Goal: Information Seeking & Learning: Learn about a topic

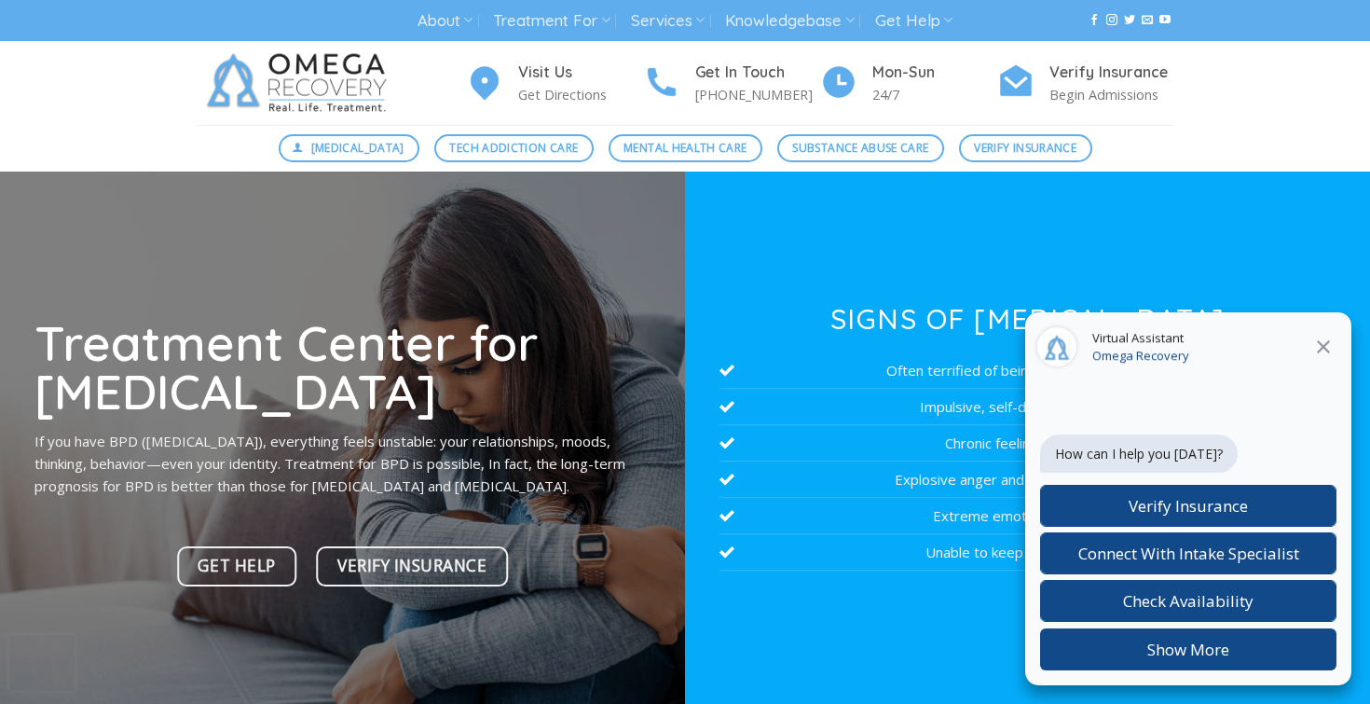
click at [1319, 347] on icon at bounding box center [1324, 347] width 22 height 22
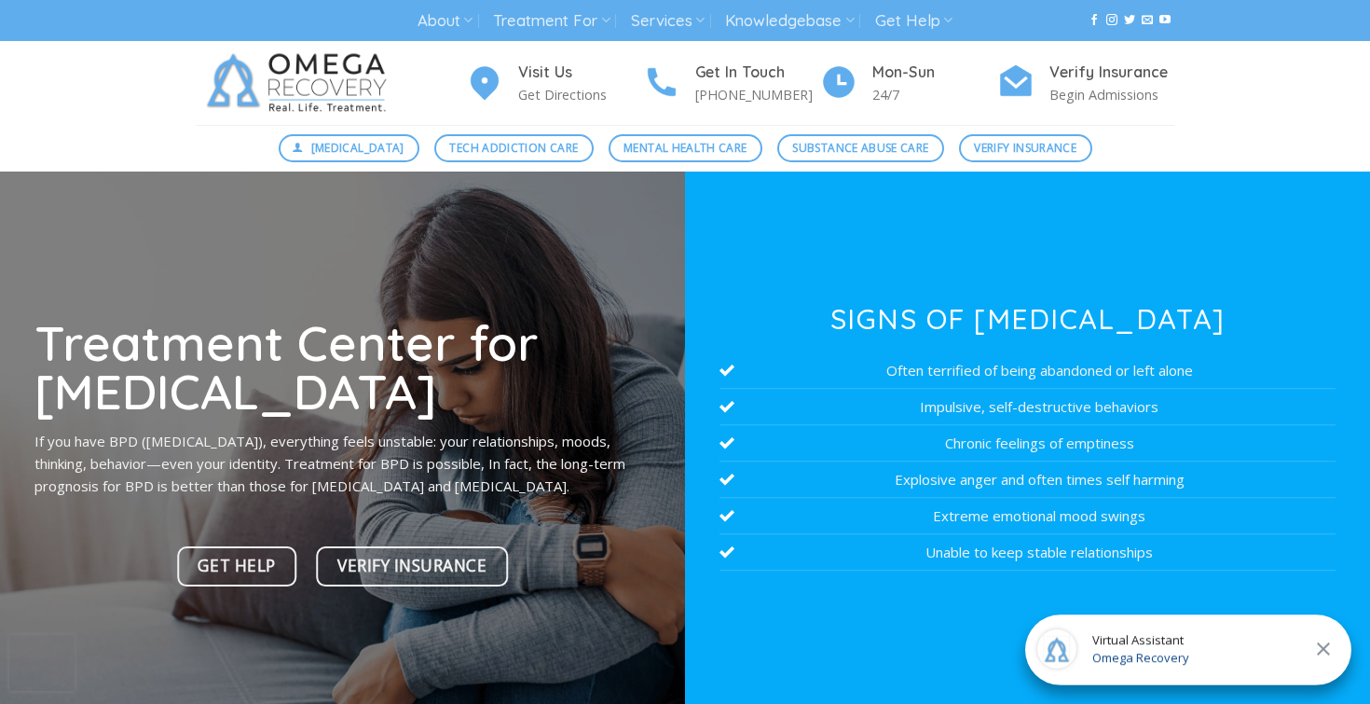
click at [725, 498] on li "Explosive anger and often times self harming" at bounding box center [1028, 479] width 617 height 36
click at [685, 151] on span "Mental Health Care" at bounding box center [685, 148] width 123 height 18
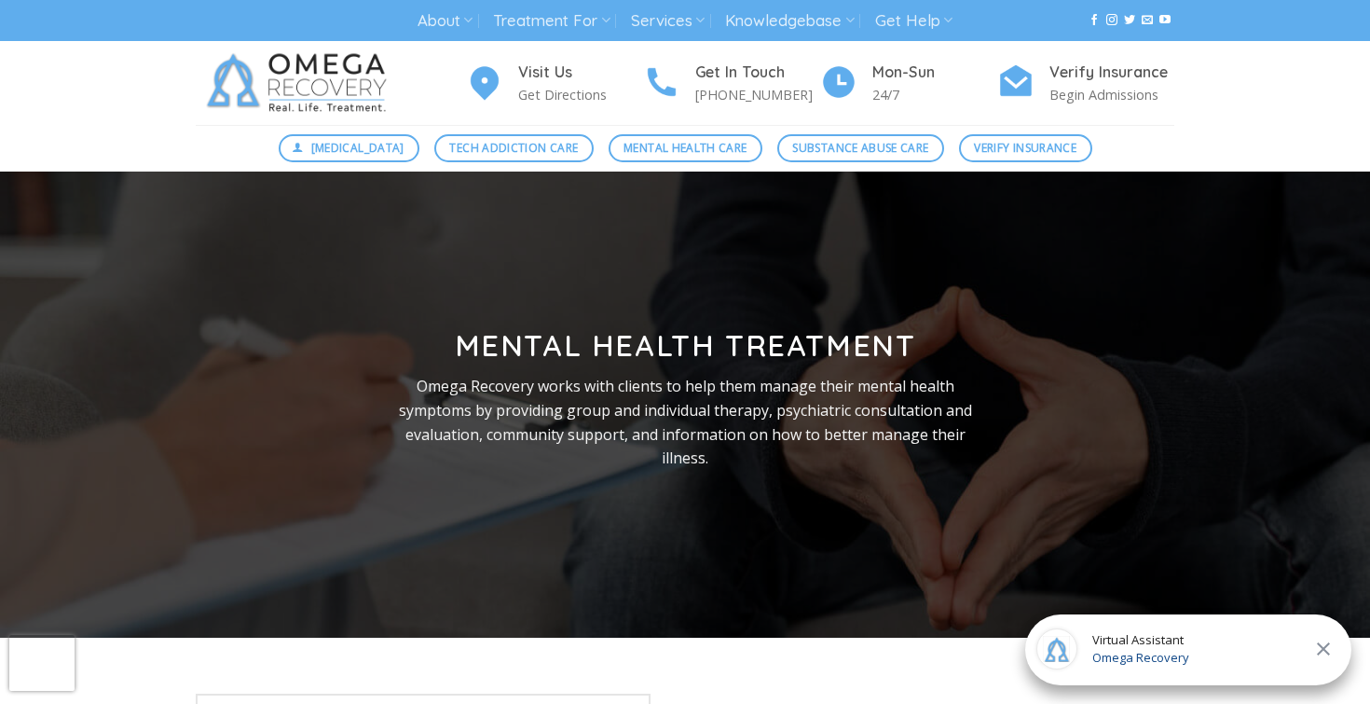
click at [1328, 645] on icon at bounding box center [1323, 648] width 13 height 13
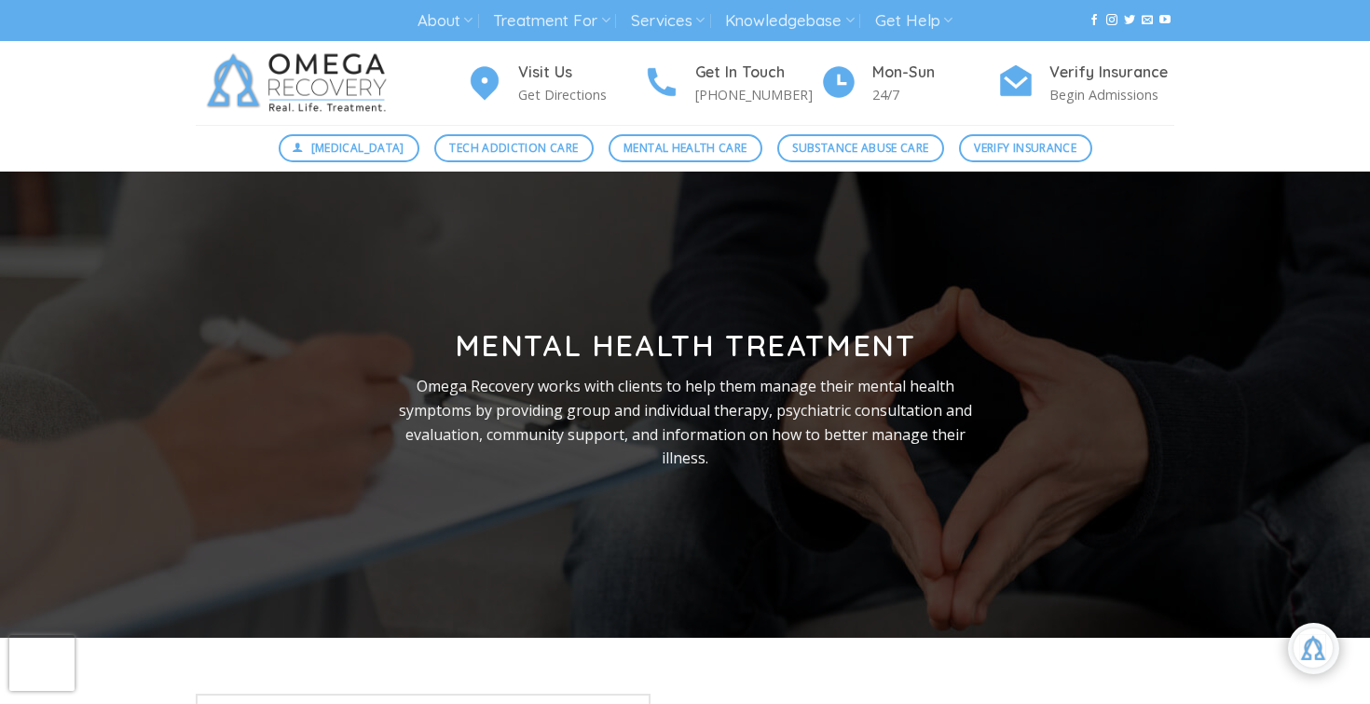
scroll to position [311, 0]
